Goal: Task Accomplishment & Management: Use online tool/utility

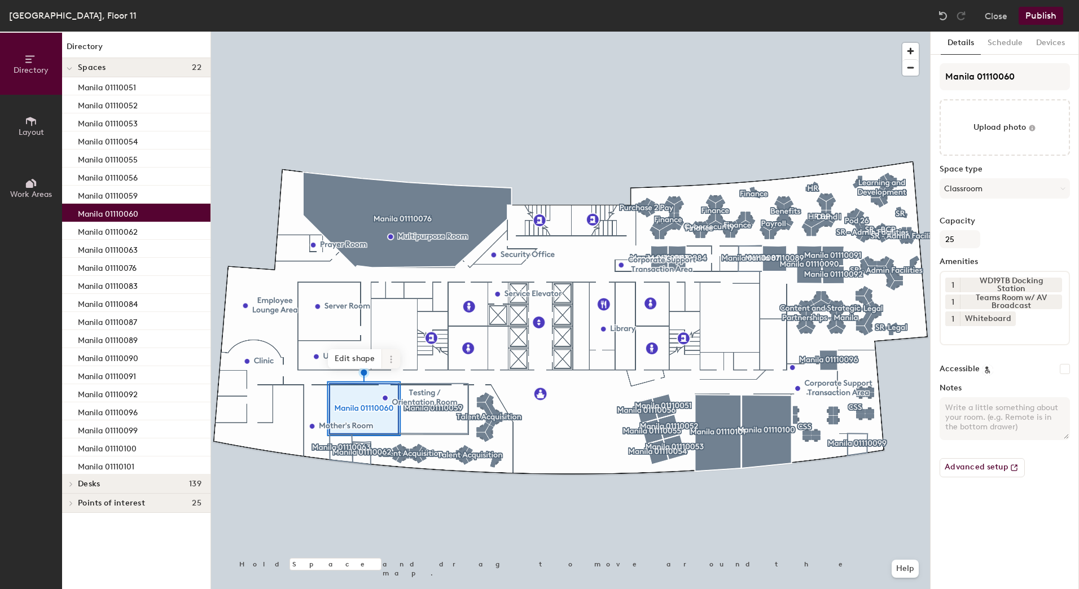
click at [388, 360] on icon at bounding box center [390, 359] width 9 height 9
click at [410, 402] on span "Activate" at bounding box center [431, 404] width 100 height 19
click at [1044, 15] on button "Publish" at bounding box center [1040, 16] width 45 height 18
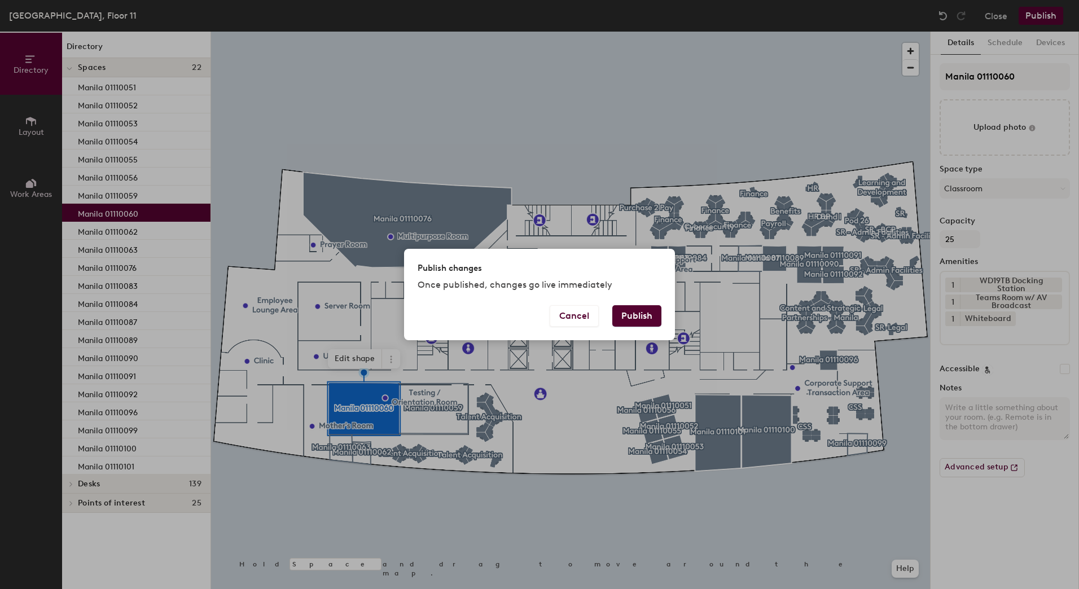
click at [636, 314] on button "Publish" at bounding box center [636, 315] width 49 height 21
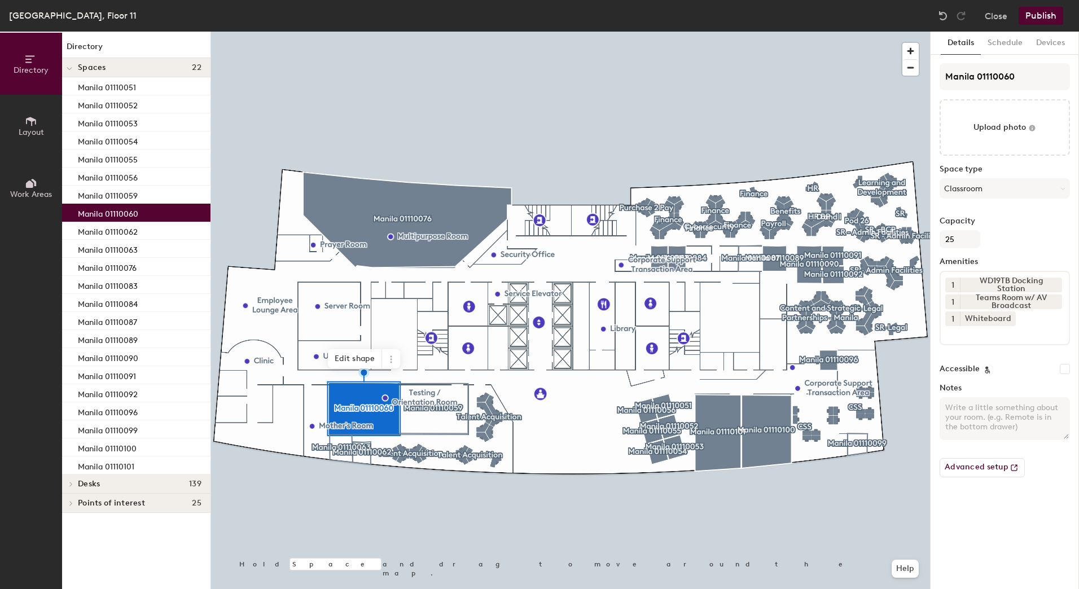
click at [1040, 17] on button "Publish" at bounding box center [1040, 16] width 45 height 18
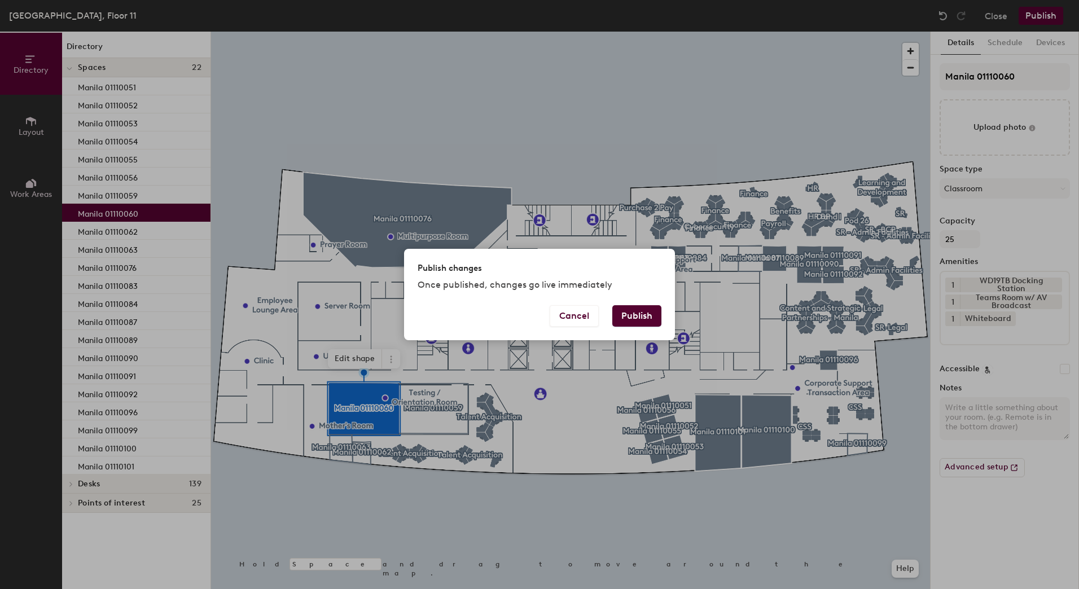
click at [637, 319] on button "Publish" at bounding box center [636, 315] width 49 height 21
